Goal: Task Accomplishment & Management: Use online tool/utility

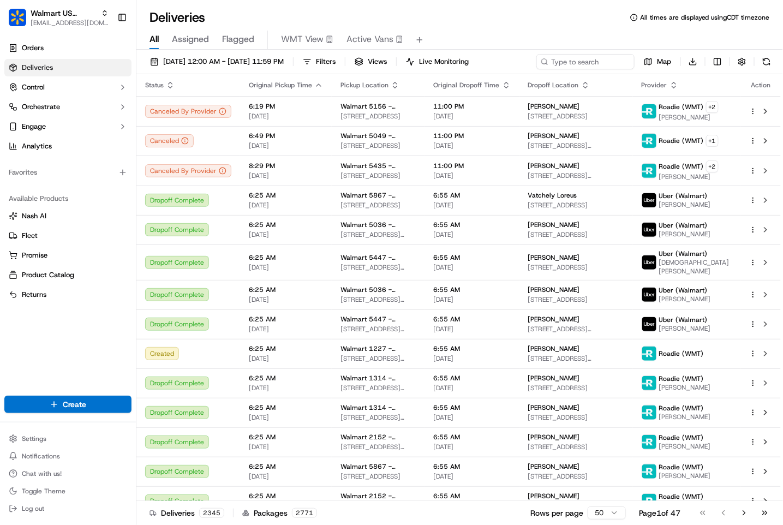
click at [544, 62] on icon at bounding box center [545, 62] width 8 height 8
click at [573, 56] on div "[DATE] 12:00 AM - [DATE] 11:59 PM Filters Views Live Monitoring Map Download" at bounding box center [459, 64] width 646 height 20
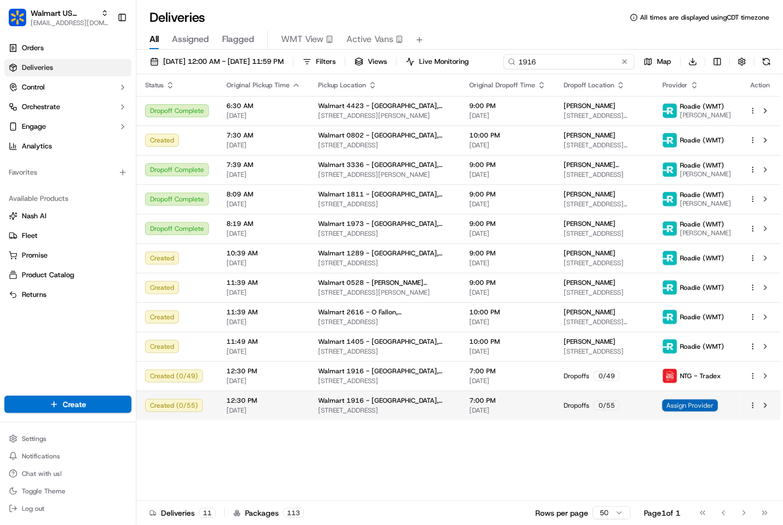
type input "1916"
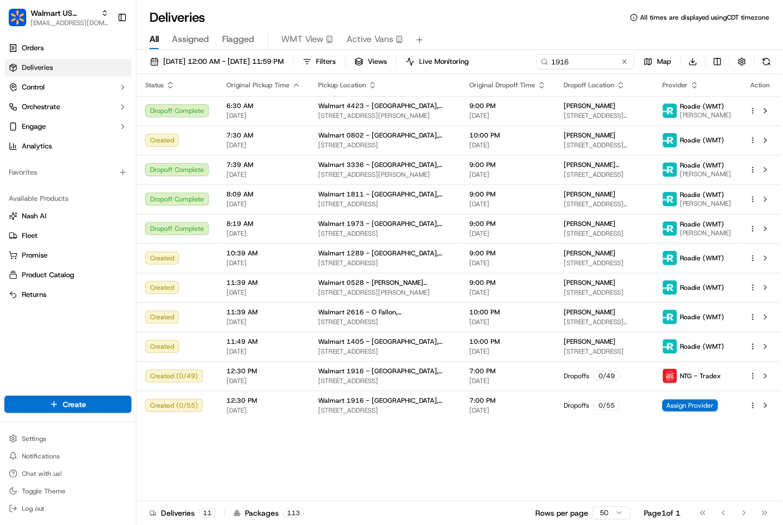
click at [715, 427] on div "Status Original Pickup Time Pickup Location Original Dropoff Time Dropoff Locat…" at bounding box center [458, 287] width 644 height 427
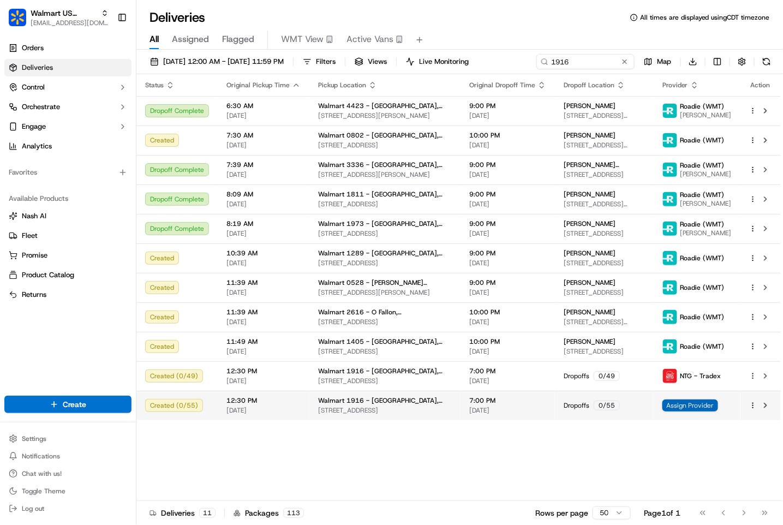
click at [713, 400] on span "Assign Provider" at bounding box center [690, 405] width 56 height 12
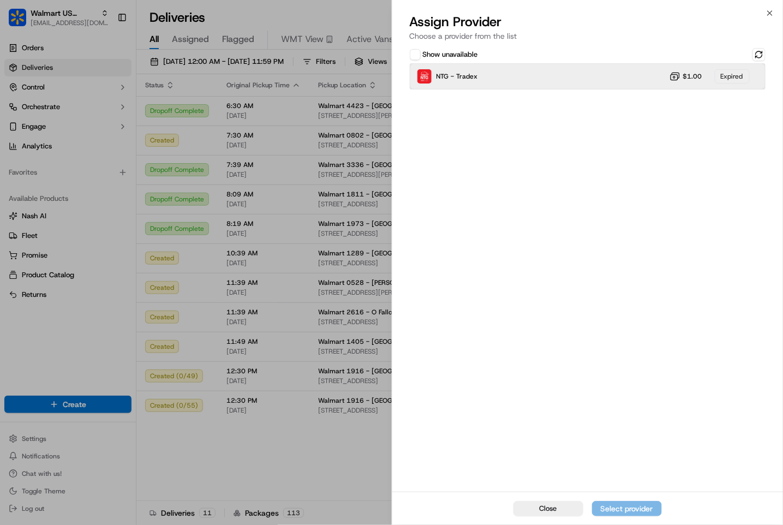
click at [505, 82] on div "NTG - Tradex $1.00 Expired" at bounding box center [588, 76] width 356 height 26
drag, startPoint x: 582, startPoint y: 80, endPoint x: 598, endPoint y: 80, distance: 16.4
click at [582, 80] on div "NTG - Tradex $1.00 Expired" at bounding box center [588, 76] width 356 height 26
drag, startPoint x: 743, startPoint y: 73, endPoint x: 761, endPoint y: 61, distance: 21.9
click at [743, 73] on div "Expired" at bounding box center [732, 76] width 35 height 14
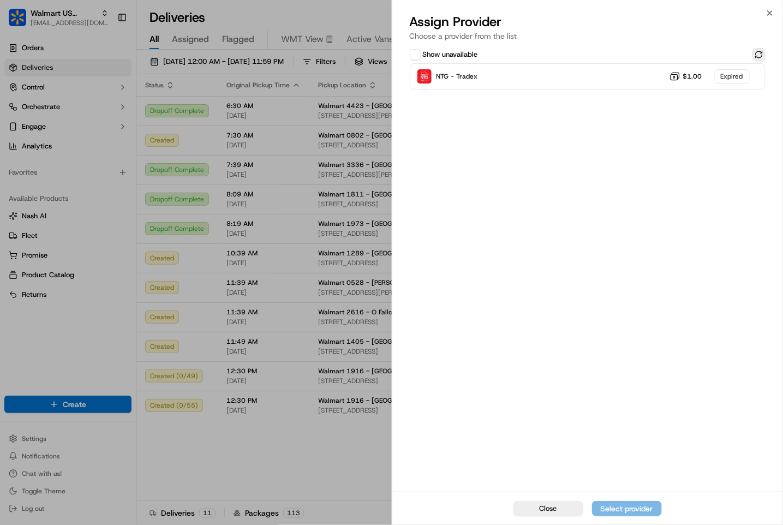
click at [764, 55] on button at bounding box center [758, 54] width 13 height 13
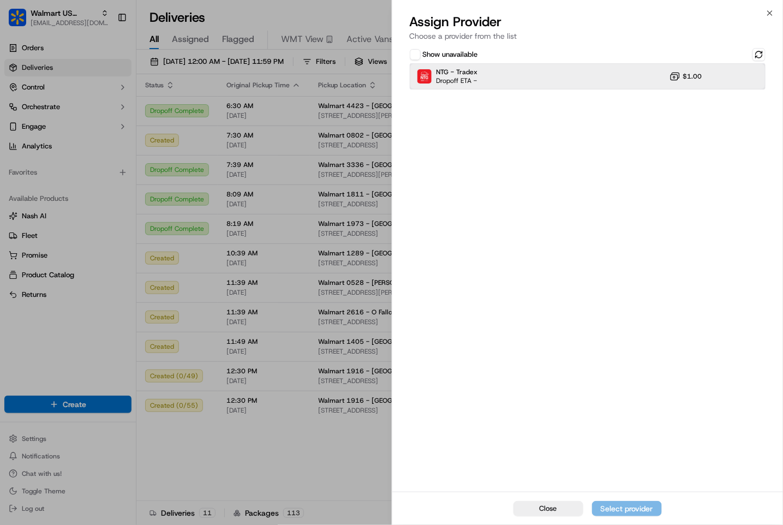
click at [568, 83] on div "NTG - Tradex Dropoff ETA - $1.00" at bounding box center [588, 76] width 356 height 26
click at [657, 505] on button "Assign Provider" at bounding box center [627, 508] width 70 height 15
